Goal: Transaction & Acquisition: Purchase product/service

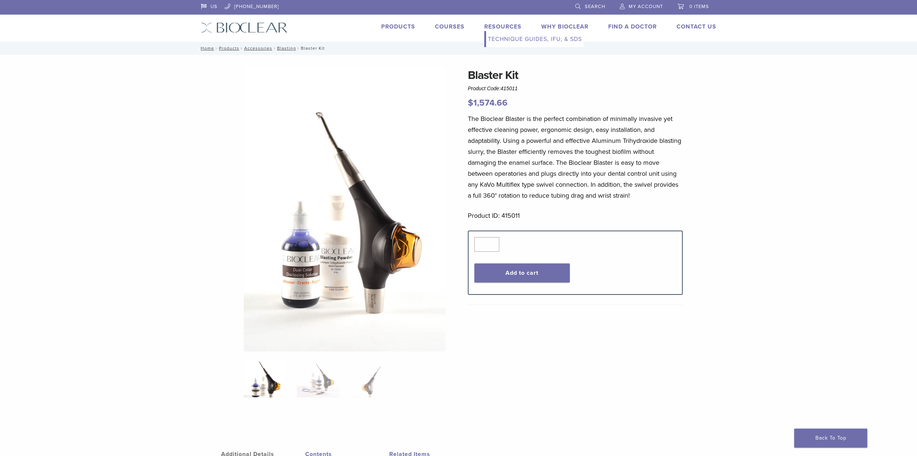
click at [512, 29] on link "Resources" at bounding box center [502, 26] width 37 height 7
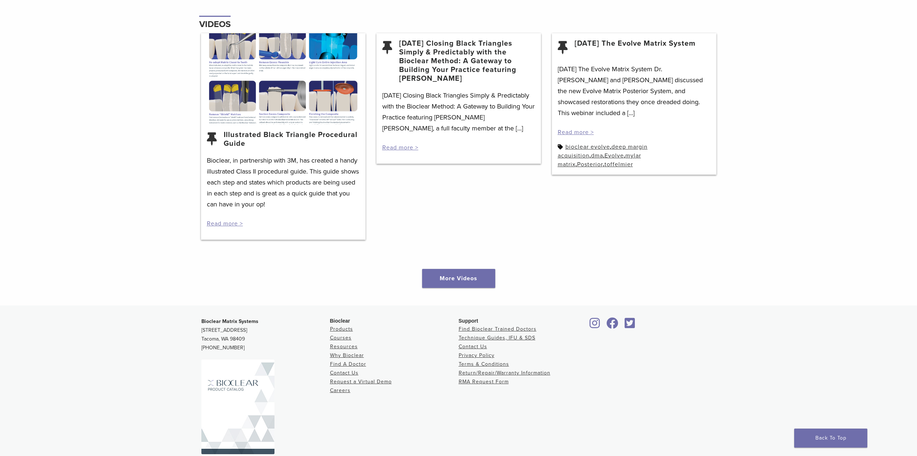
scroll to position [968, 0]
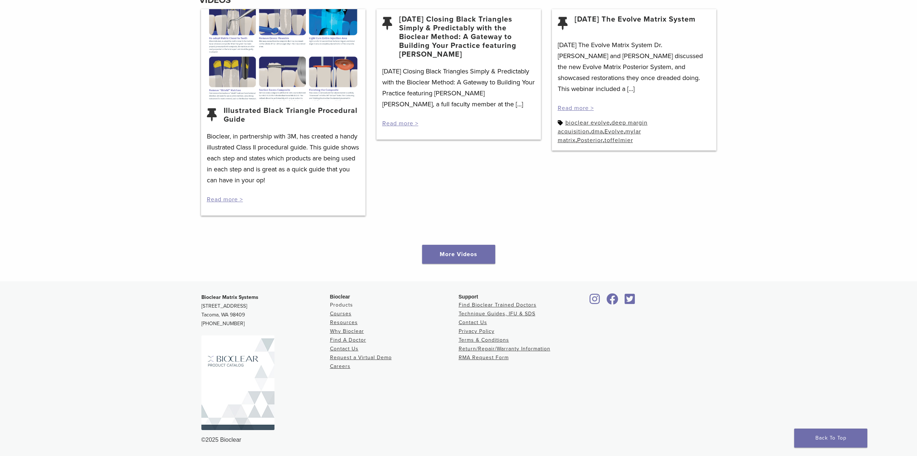
click at [345, 307] on link "Products" at bounding box center [341, 305] width 23 height 6
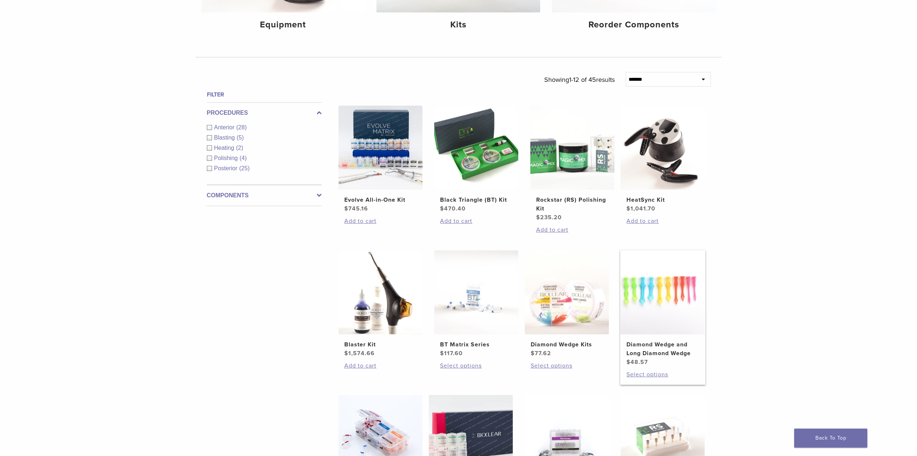
scroll to position [252, 0]
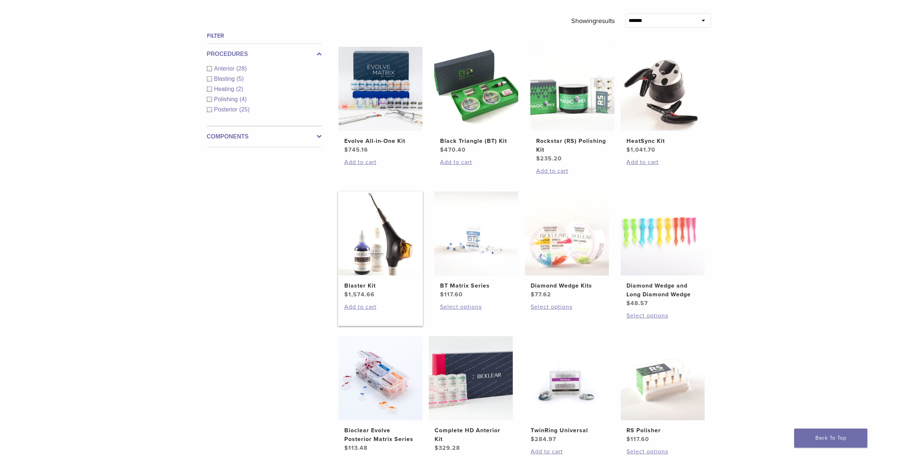
click at [397, 250] on img at bounding box center [381, 234] width 84 height 84
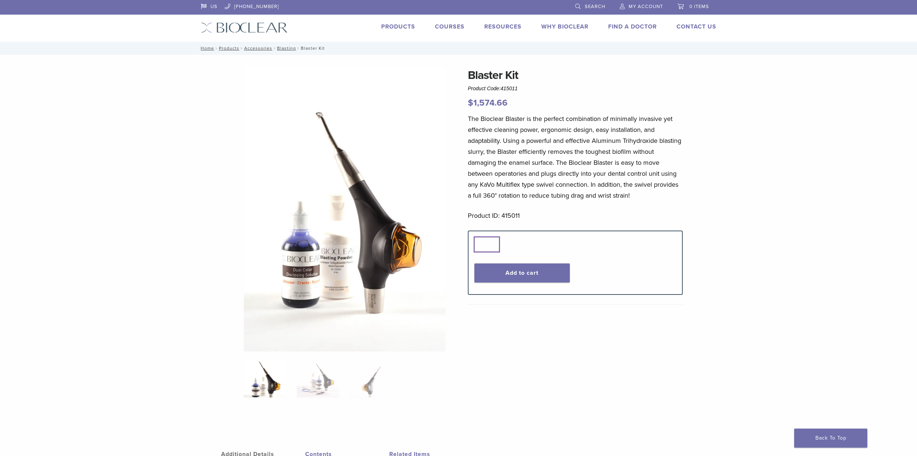
scroll to position [139, 0]
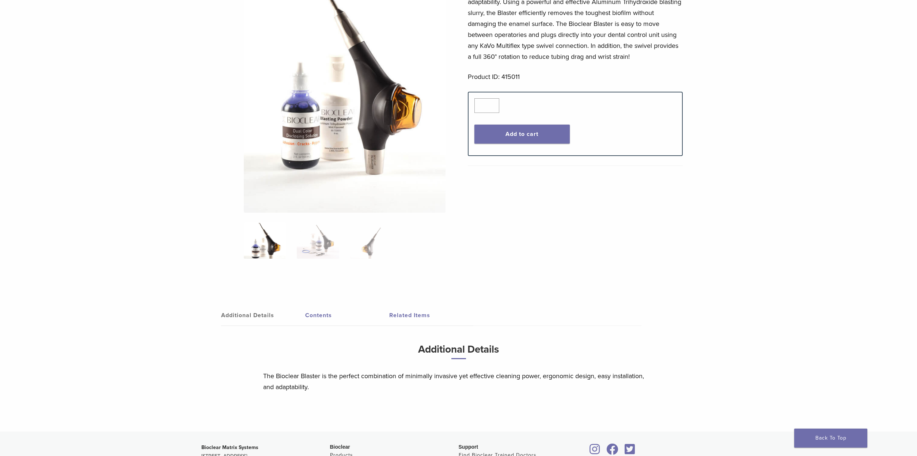
click at [324, 313] on link "Contents" at bounding box center [347, 315] width 84 height 20
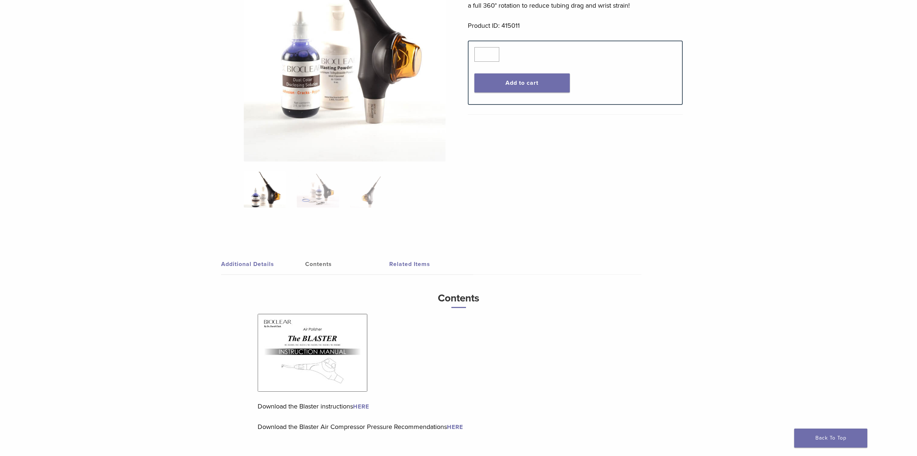
scroll to position [246, 0]
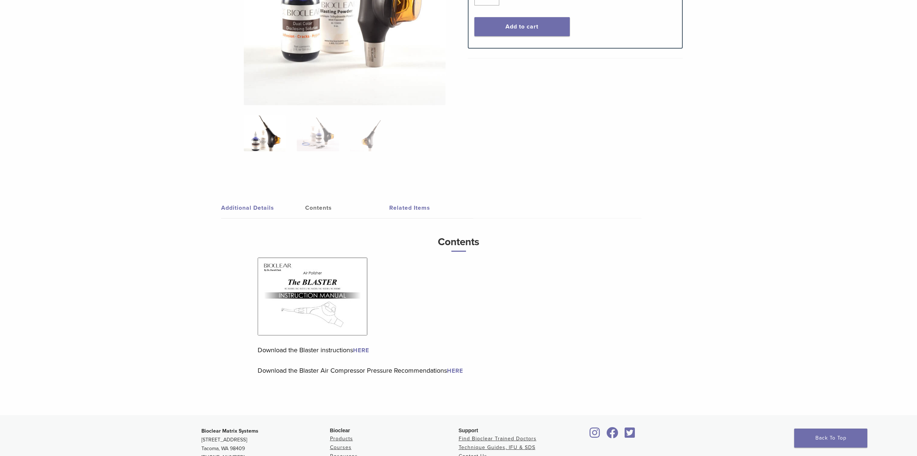
click at [332, 313] on img at bounding box center [313, 297] width 110 height 78
